Goal: Check status

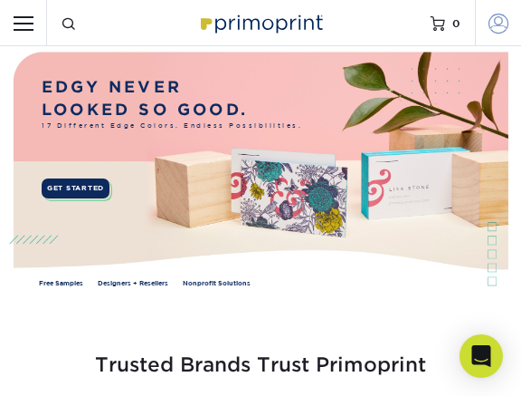
click at [492, 25] on span at bounding box center [499, 23] width 20 height 20
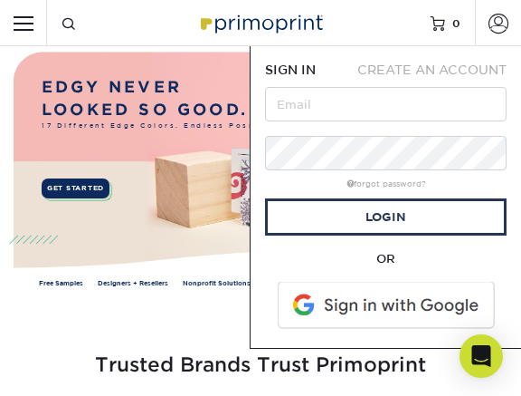
click at [399, 313] on span at bounding box center [387, 304] width 231 height 47
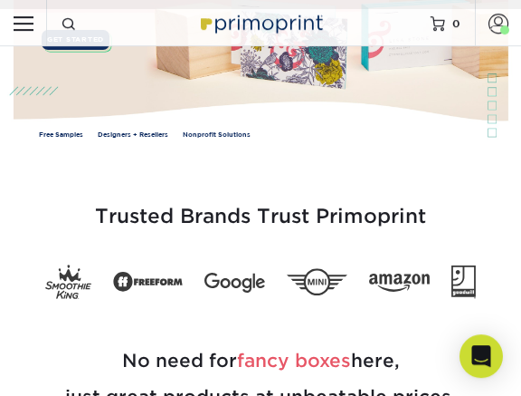
scroll to position [159, 0]
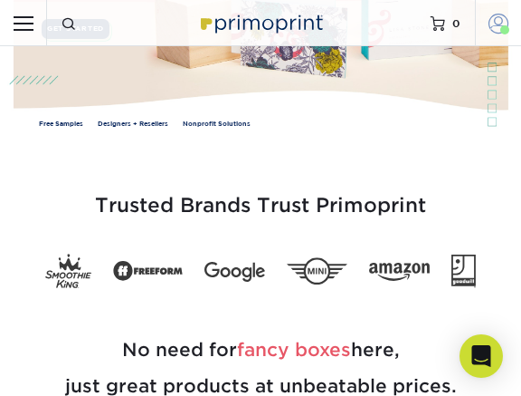
click at [503, 31] on span at bounding box center [504, 29] width 9 height 9
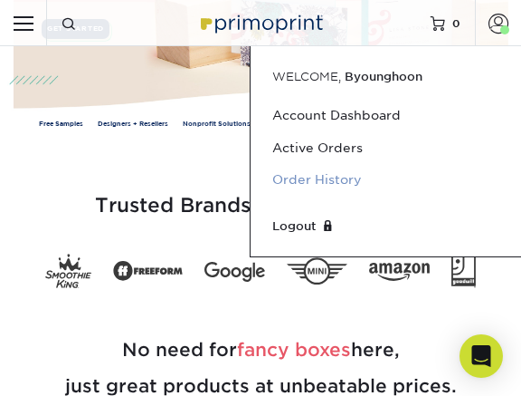
click at [335, 184] on link "Order History" at bounding box center [385, 180] width 227 height 32
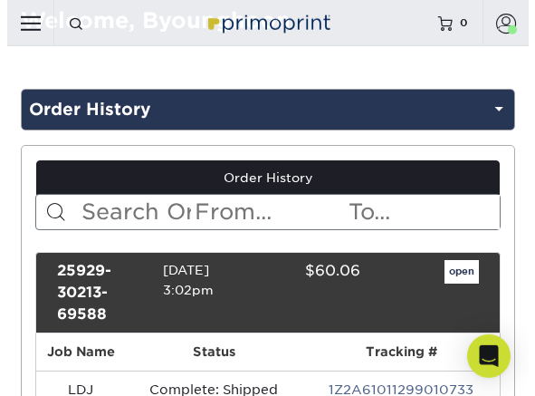
scroll to position [130, 0]
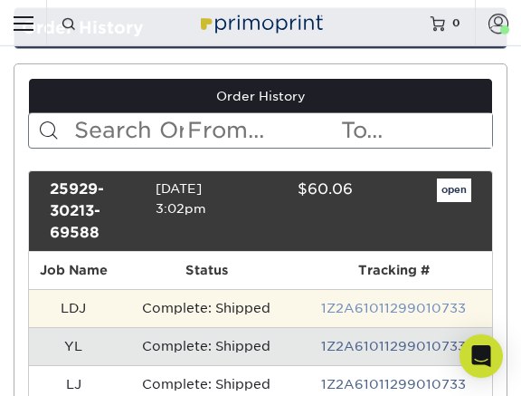
click at [374, 300] on link "1Z2A61011299010733" at bounding box center [393, 307] width 145 height 14
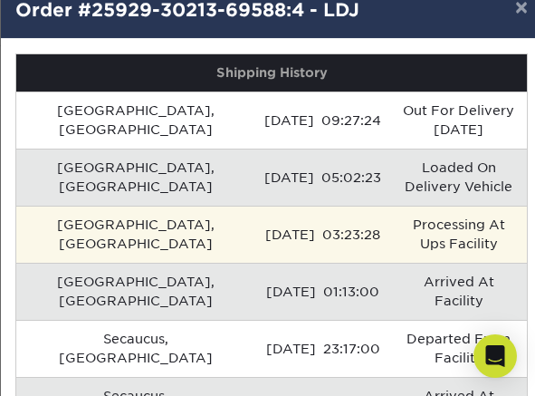
scroll to position [73, 0]
